Goal: Task Accomplishment & Management: Complete application form

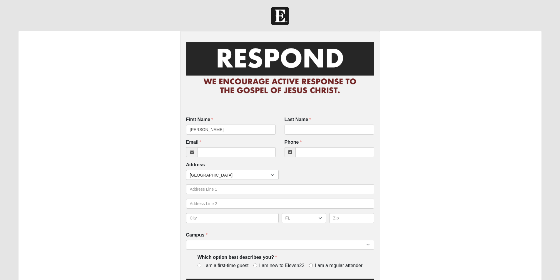
type input "[PERSON_NAME]"
type input "[EMAIL_ADDRESS][DOMAIN_NAME]"
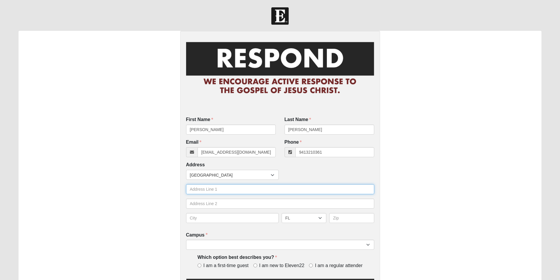
type input "[PHONE_NUMBER]"
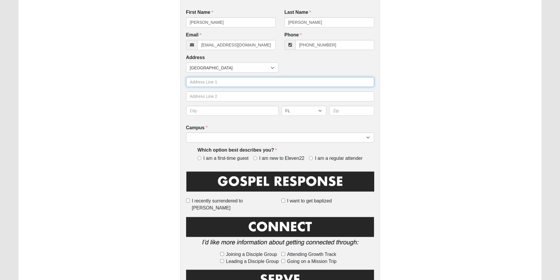
scroll to position [118, 0]
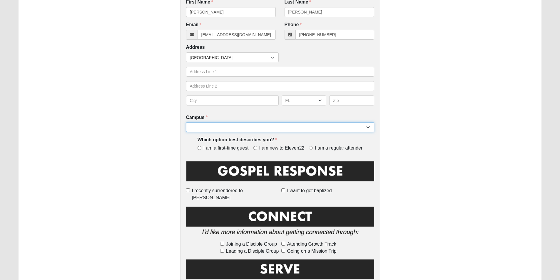
click at [274, 129] on select "Arlington Baymeadows Eleven22 Online [PERSON_NAME][GEOGRAPHIC_DATA] Jesup [GEOG…" at bounding box center [280, 127] width 188 height 10
select select "15"
click at [186, 122] on select "Arlington Baymeadows Eleven22 Online [PERSON_NAME][GEOGRAPHIC_DATA] Jesup [GEOG…" at bounding box center [280, 127] width 188 height 10
click at [331, 148] on span "I am a regular attender" at bounding box center [339, 148] width 48 height 7
click at [313, 148] on input "I am a regular attender" at bounding box center [311, 148] width 4 height 4
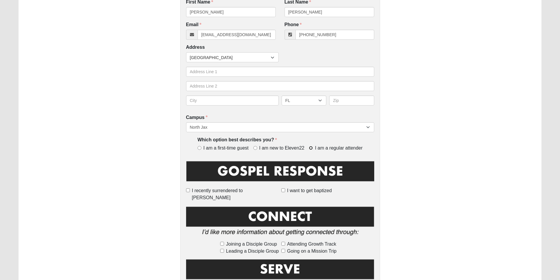
radio input "true"
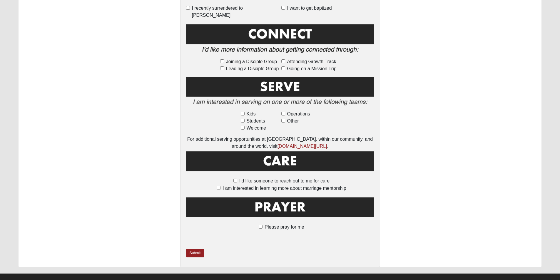
scroll to position [302, 0]
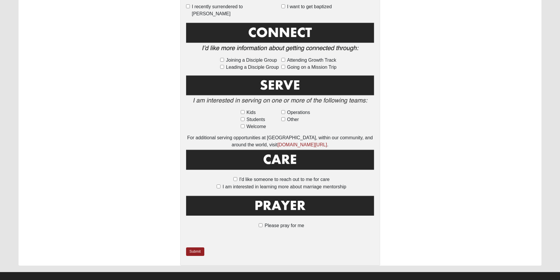
click at [264, 222] on label "Please pray for me" at bounding box center [280, 225] width 48 height 7
click at [263, 224] on input "Please pray for me" at bounding box center [261, 226] width 4 height 4
checkbox input "true"
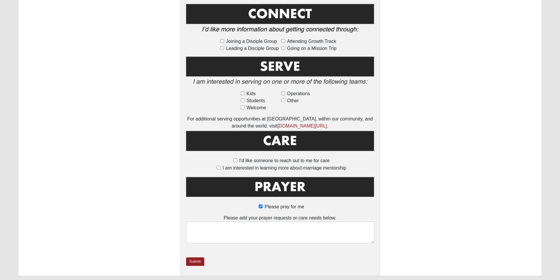
scroll to position [331, 0]
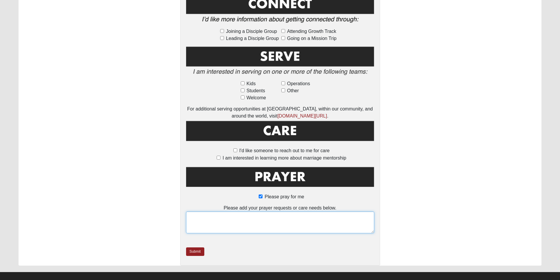
click at [266, 214] on textarea at bounding box center [280, 223] width 188 height 22
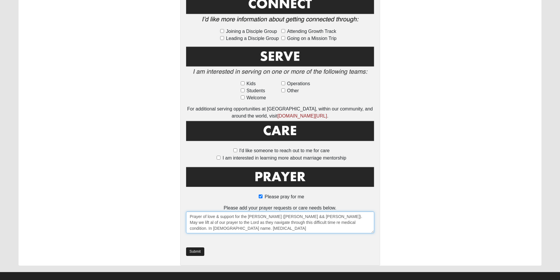
type textarea "Prayer of love & support for the [PERSON_NAME] ([PERSON_NAME] && [PERSON_NAME])…"
click at [191, 248] on link "Submit" at bounding box center [195, 252] width 18 height 9
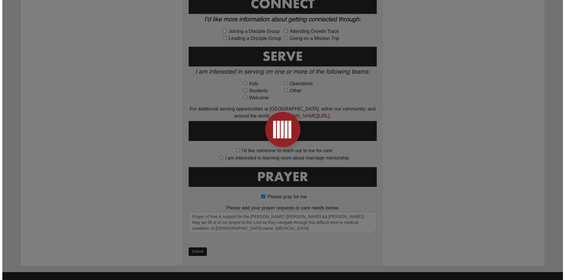
scroll to position [0, 0]
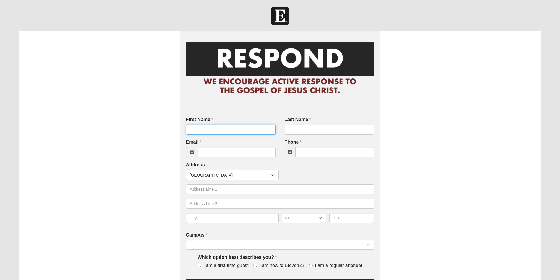
click at [221, 130] on input "First Name" at bounding box center [231, 130] width 90 height 10
type input "[PERSON_NAME]"
type input "[EMAIL_ADDRESS][DOMAIN_NAME]"
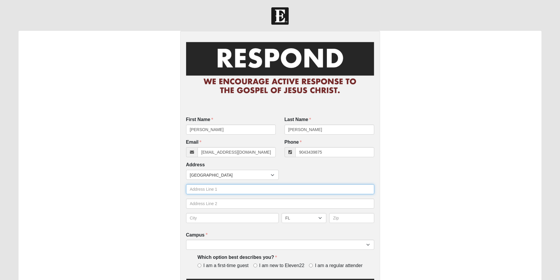
type input "[PHONE_NUMBER]"
type input "[STREET_ADDRESS][PERSON_NAME]"
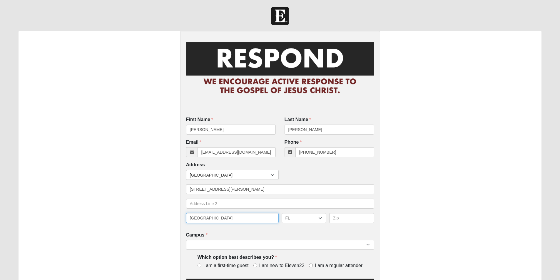
type input "[GEOGRAPHIC_DATA]"
type input "32218"
select select "15"
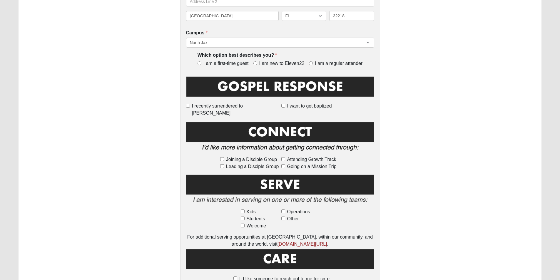
scroll to position [206, 0]
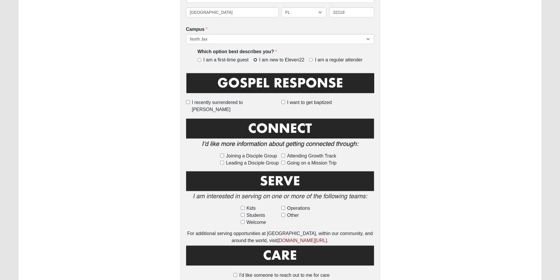
click at [257, 62] on input "I am new to Eleven22" at bounding box center [256, 60] width 4 height 4
radio input "true"
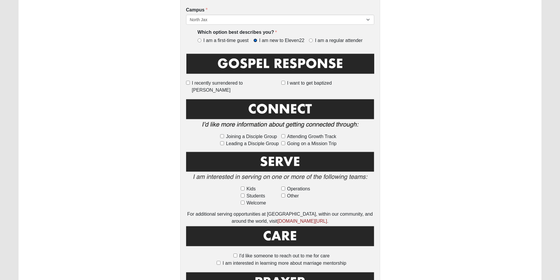
scroll to position [235, 0]
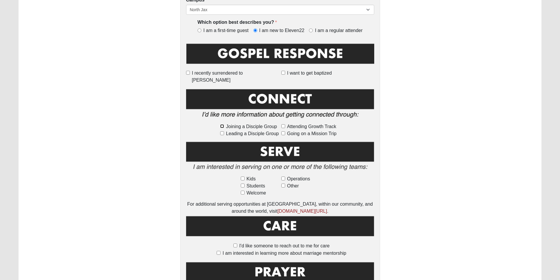
click at [222, 124] on input "Joining a Disciple Group" at bounding box center [222, 126] width 4 height 4
checkbox input "true"
click at [293, 130] on span "Going on a Mission Trip" at bounding box center [311, 133] width 49 height 7
click at [285, 131] on input "Going on a Mission Trip" at bounding box center [283, 133] width 4 height 4
checkbox input "true"
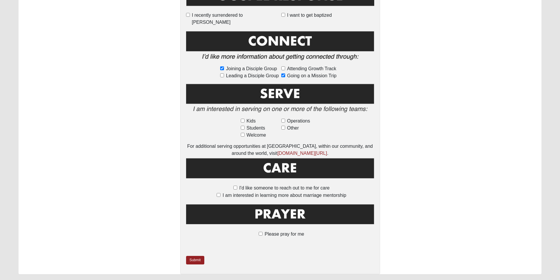
scroll to position [302, 0]
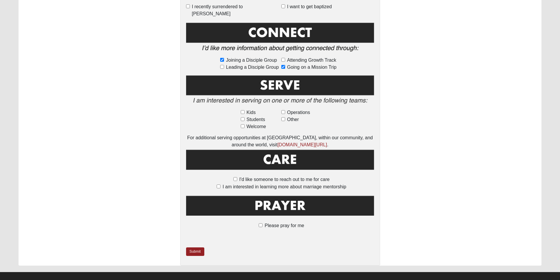
click at [236, 176] on label "I'd like someone to reach out to me for care" at bounding box center [280, 179] width 99 height 7
click at [236, 177] on input "I'd like someone to reach out to me for care" at bounding box center [236, 179] width 4 height 4
checkbox input "true"
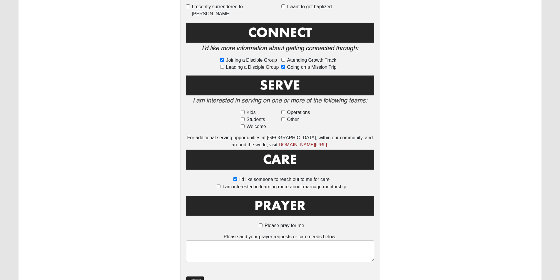
click at [196, 276] on link "Submit" at bounding box center [195, 280] width 18 height 9
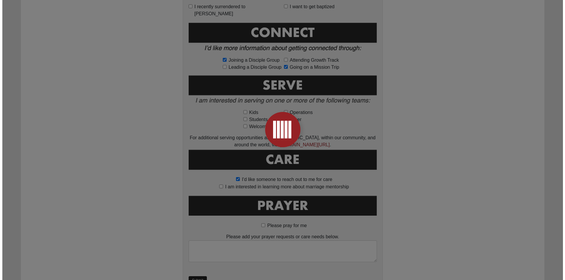
scroll to position [0, 0]
